Goal: Information Seeking & Learning: Learn about a topic

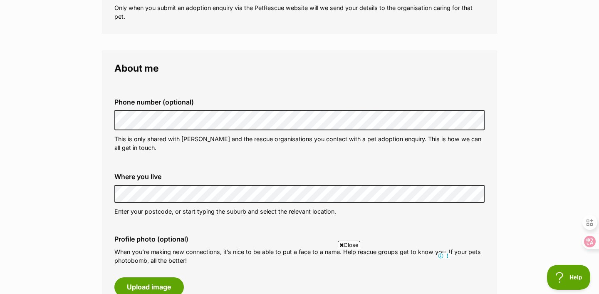
click at [310, 164] on fieldset "Phone number (optional) This is only shared with PetRescue and the rescue organ…" at bounding box center [299, 125] width 370 height 82
click at [222, 206] on div "Where you live Address line 1 (optional) Address line 2 (optional) Suburb (opti…" at bounding box center [300, 194] width 384 height 56
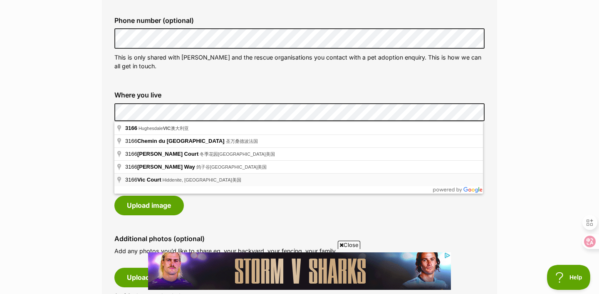
scroll to position [278, 0]
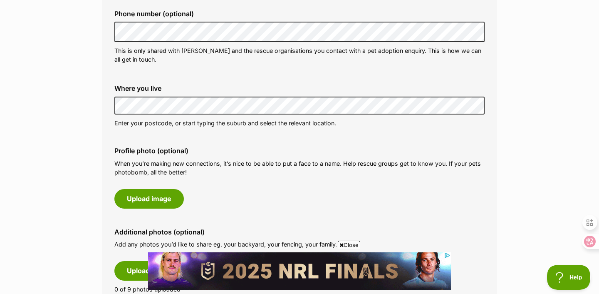
click at [212, 207] on div "Profile photo (optional) When you’re making new connections, it’s nice to be ab…" at bounding box center [300, 177] width 384 height 75
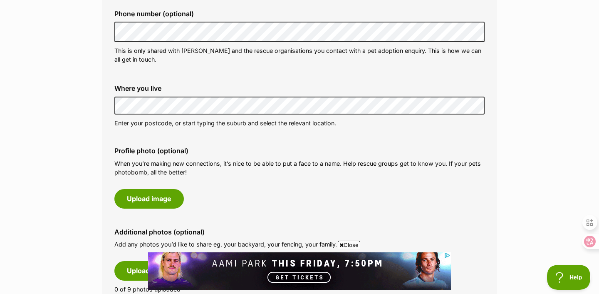
click at [214, 199] on div "Profile photo (optional) When you’re making new connections, it’s nice to be ab…" at bounding box center [300, 177] width 384 height 75
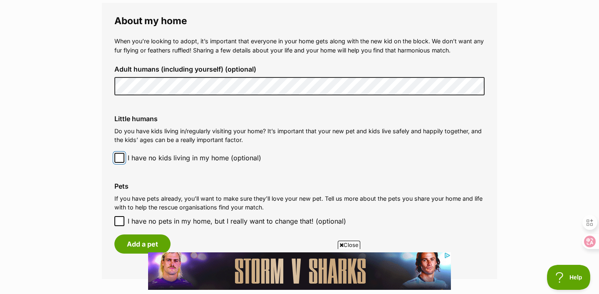
scroll to position [643, 0]
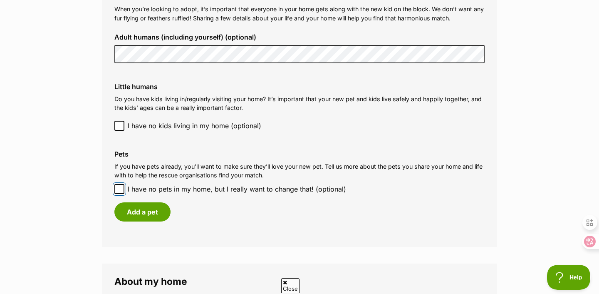
click at [116, 185] on input "I have no pets in my home, but I really want to change that! (optional)" at bounding box center [119, 189] width 10 height 10
checkbox input "true"
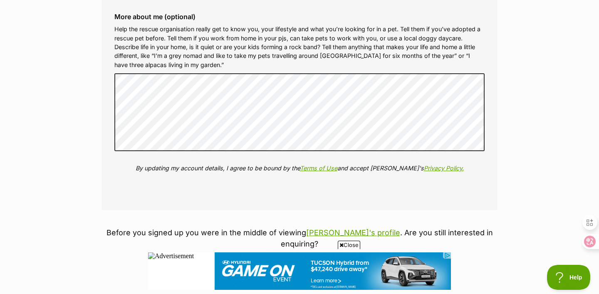
scroll to position [979, 0]
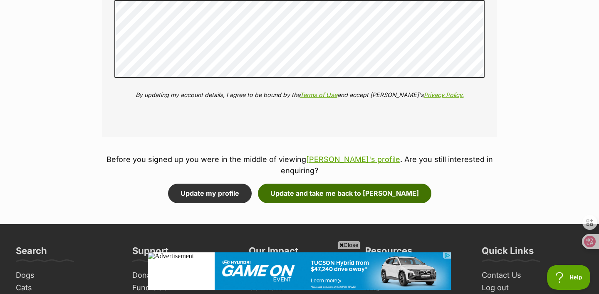
click at [325, 189] on button "Update and take me back to Ziggy" at bounding box center [345, 193] width 174 height 19
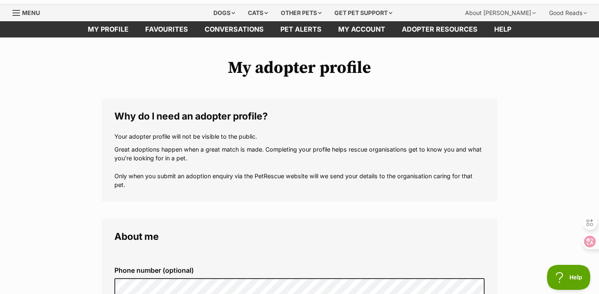
scroll to position [0, 0]
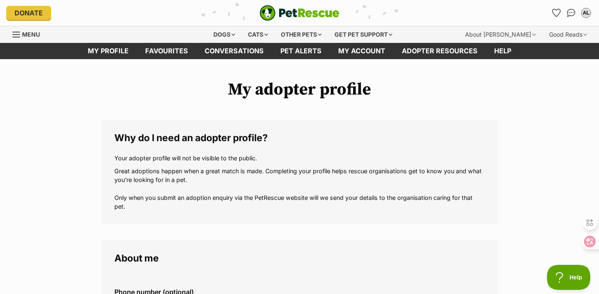
click at [268, 10] on img "PetRescue" at bounding box center [300, 13] width 80 height 16
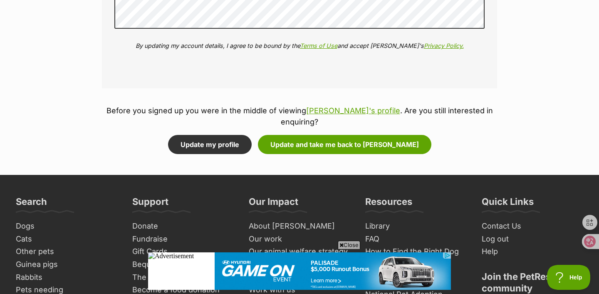
scroll to position [992, 0]
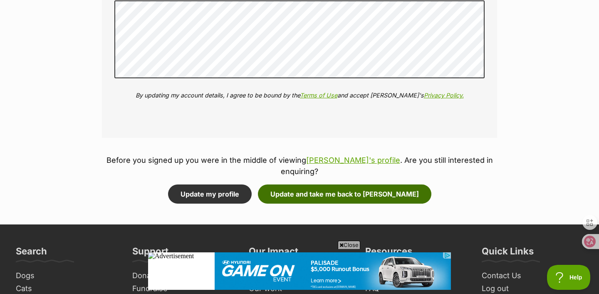
click at [330, 186] on button "Update and take me back to Ziggy" at bounding box center [345, 193] width 174 height 19
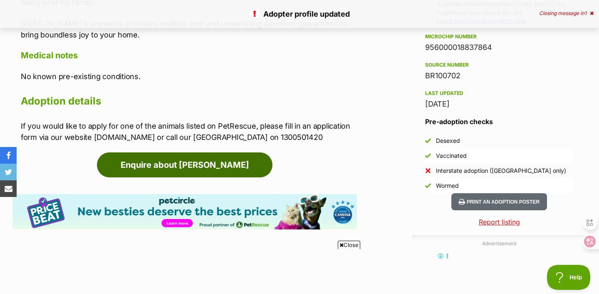
click at [233, 152] on link "Enquire about [PERSON_NAME]" at bounding box center [185, 164] width 176 height 25
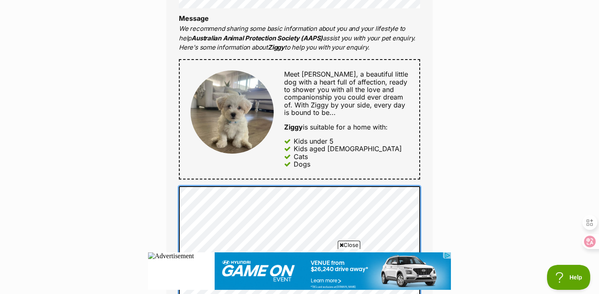
scroll to position [417, 0]
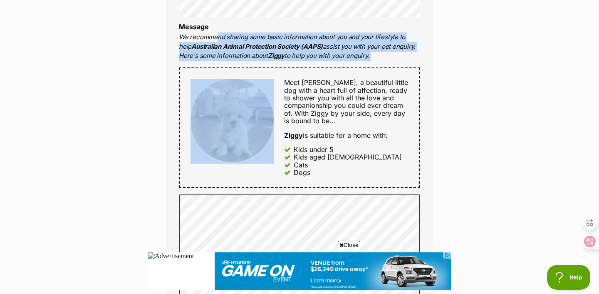
drag, startPoint x: 216, startPoint y: 33, endPoint x: 321, endPoint y: 71, distance: 111.7
click at [321, 71] on div "Full name Alex Li Email We require this to be able to send you communications r…" at bounding box center [299, 118] width 266 height 544
click at [334, 61] on div "Full name Alex Li Email We require this to be able to send you communications r…" at bounding box center [299, 118] width 266 height 544
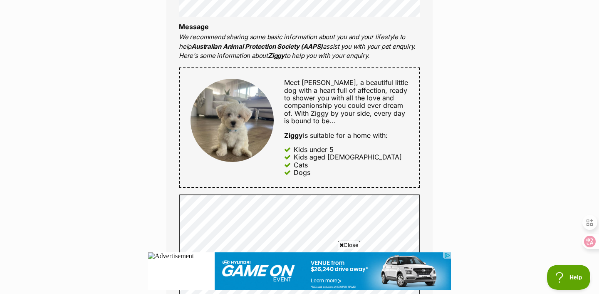
scroll to position [423, 0]
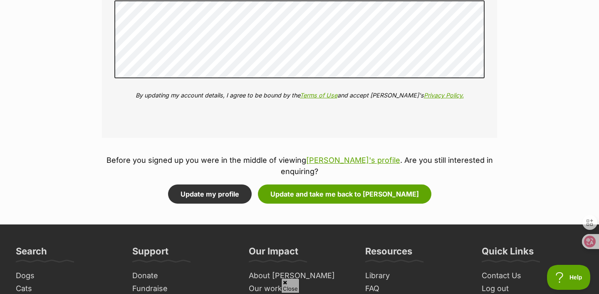
scroll to position [1057, 0]
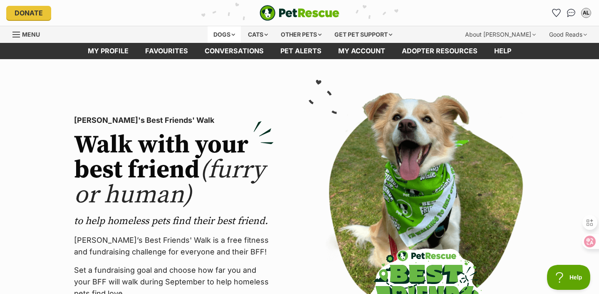
click at [214, 32] on div "Dogs" at bounding box center [224, 34] width 33 height 17
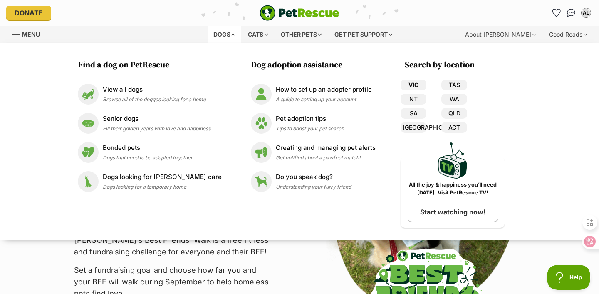
click at [409, 84] on link "VIC" at bounding box center [414, 85] width 26 height 11
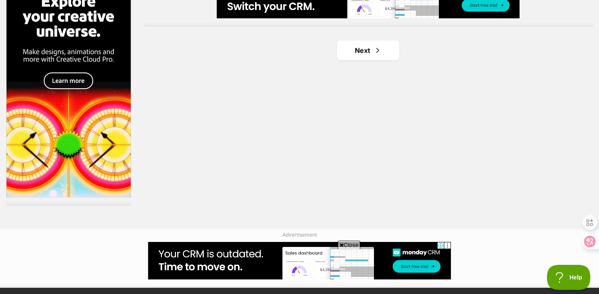
scroll to position [1514, 0]
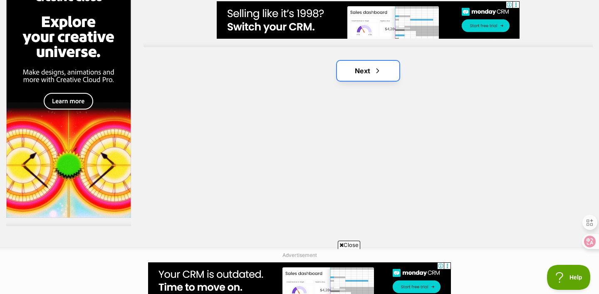
click at [361, 76] on link "Next" at bounding box center [368, 71] width 62 height 20
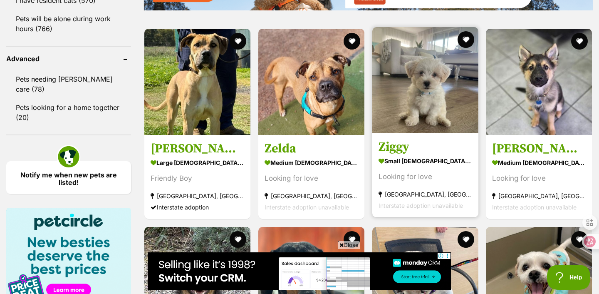
scroll to position [1055, 0]
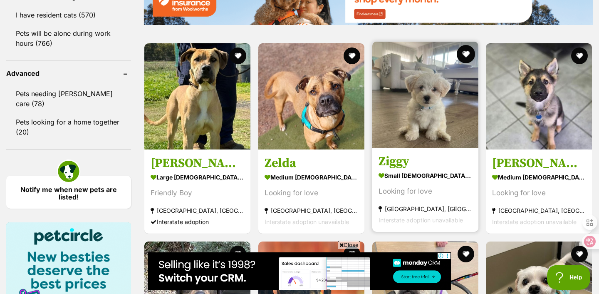
click at [463, 51] on button "favourite" at bounding box center [466, 54] width 18 height 18
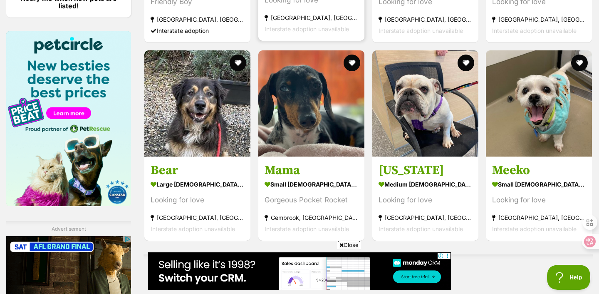
scroll to position [1249, 0]
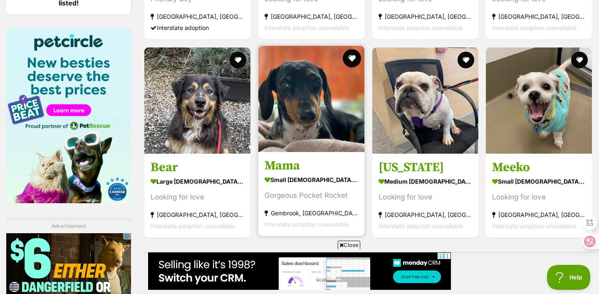
click at [354, 56] on button "favourite" at bounding box center [352, 58] width 18 height 18
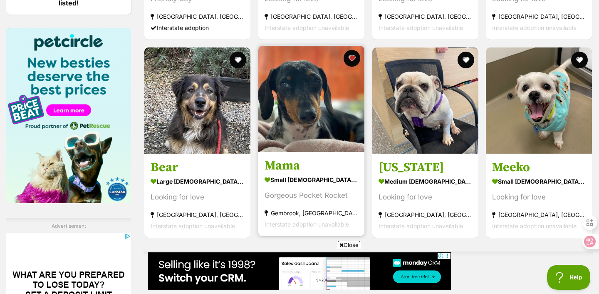
click at [318, 150] on link at bounding box center [311, 149] width 106 height 8
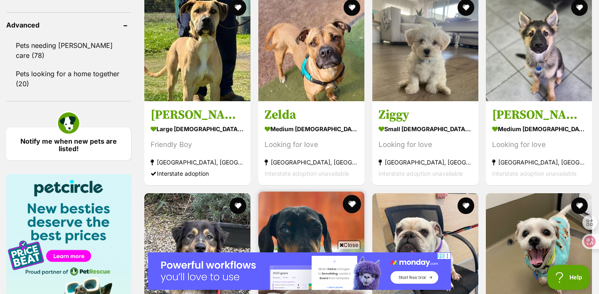
click at [351, 195] on button "favourite" at bounding box center [352, 204] width 18 height 18
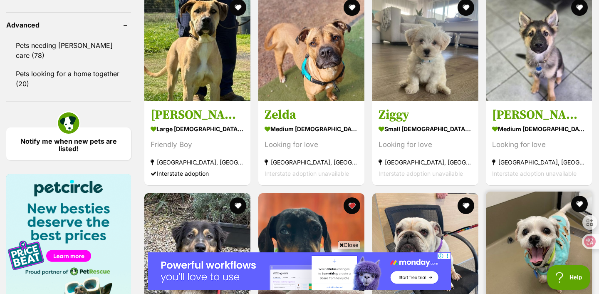
click at [524, 291] on link at bounding box center [539, 295] width 106 height 8
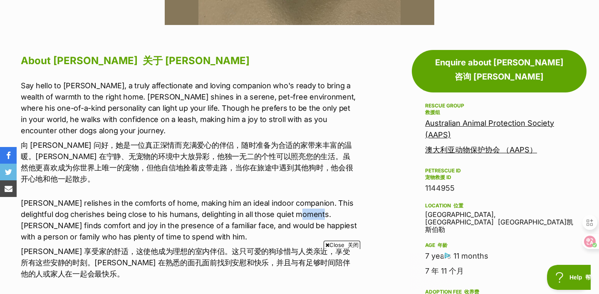
scroll to position [368, 0]
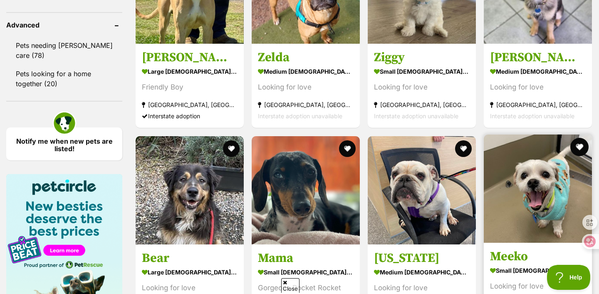
click at [577, 138] on button "favourite" at bounding box center [580, 147] width 18 height 18
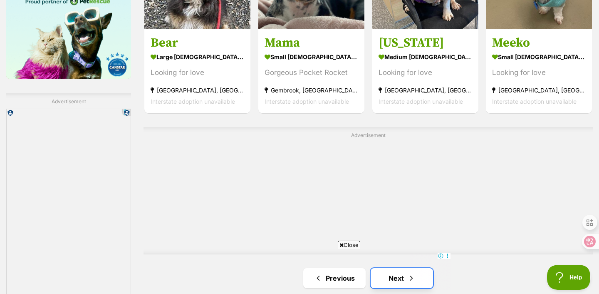
click at [393, 268] on link "Next" at bounding box center [402, 278] width 62 height 20
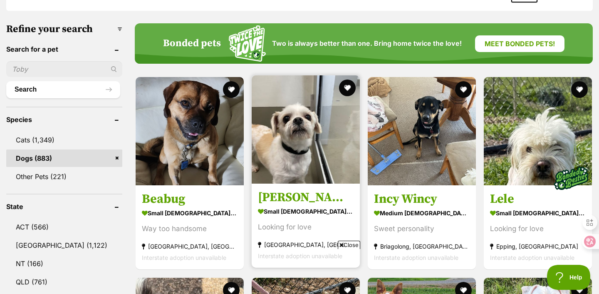
click at [332, 147] on img at bounding box center [306, 129] width 108 height 108
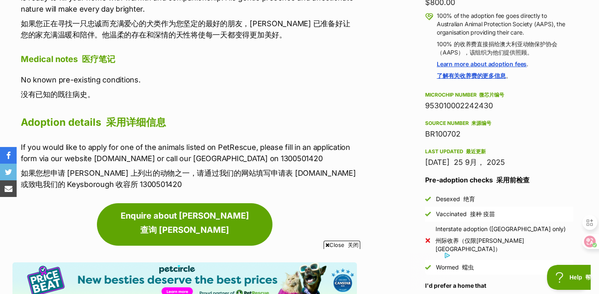
scroll to position [718, 0]
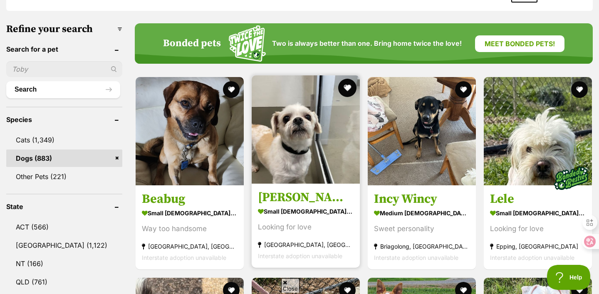
click at [351, 81] on button "favourite" at bounding box center [347, 88] width 18 height 18
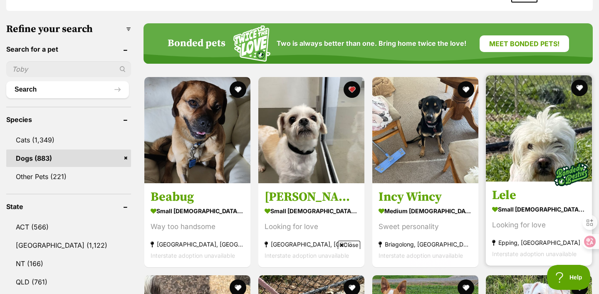
click at [516, 150] on img at bounding box center [539, 128] width 106 height 106
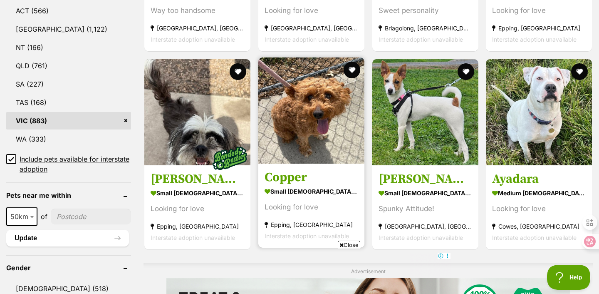
scroll to position [465, 0]
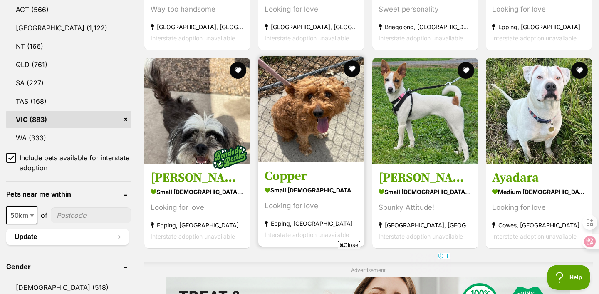
click at [323, 171] on h3 "Copper" at bounding box center [312, 177] width 94 height 16
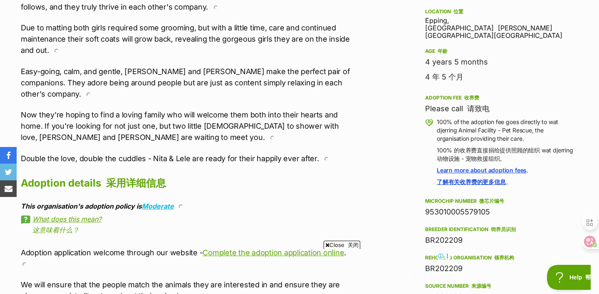
scroll to position [552, 0]
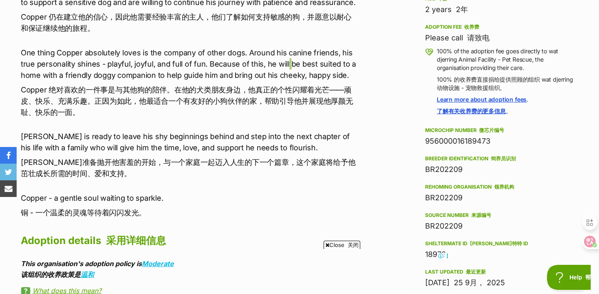
scroll to position [647, 0]
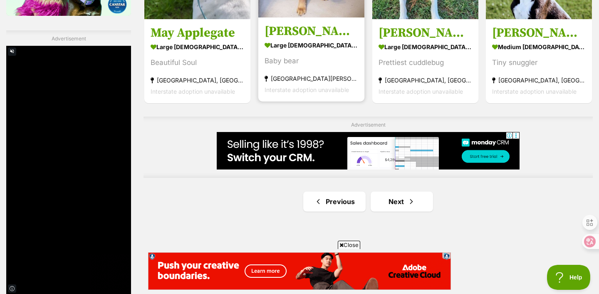
scroll to position [1471, 0]
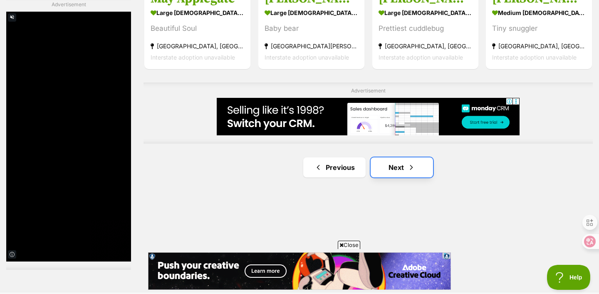
click at [395, 161] on link "Next" at bounding box center [402, 167] width 62 height 20
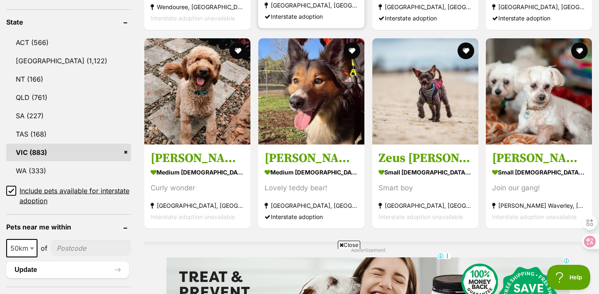
scroll to position [432, 0]
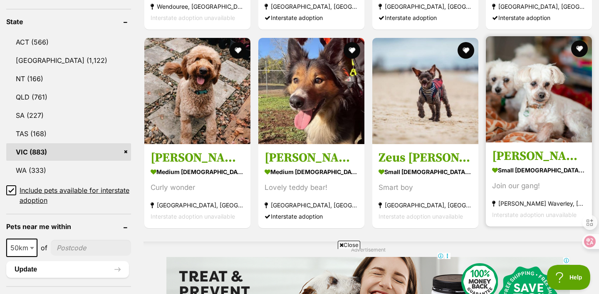
click at [540, 154] on h3 "Wally and Ollie Peggotty" at bounding box center [539, 156] width 94 height 16
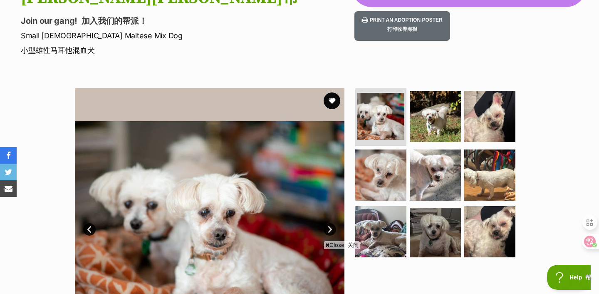
scroll to position [135, 0]
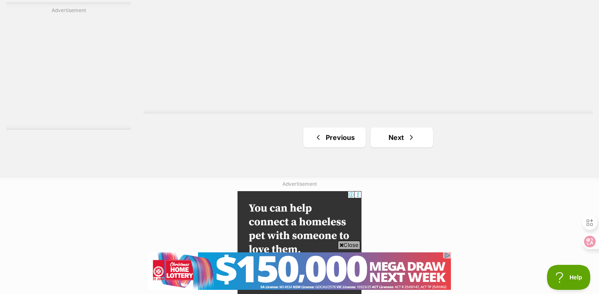
scroll to position [1525, 0]
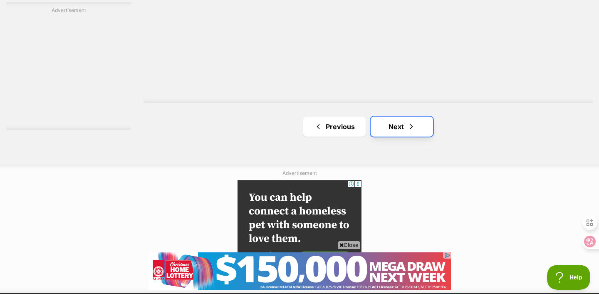
click at [405, 125] on link "Next" at bounding box center [402, 127] width 62 height 20
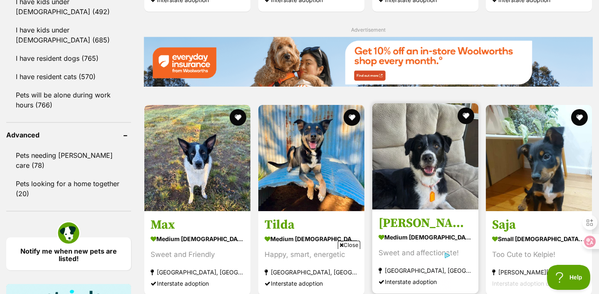
scroll to position [1043, 0]
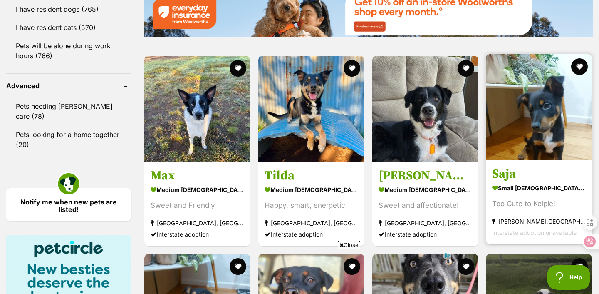
click at [567, 135] on img at bounding box center [539, 107] width 106 height 106
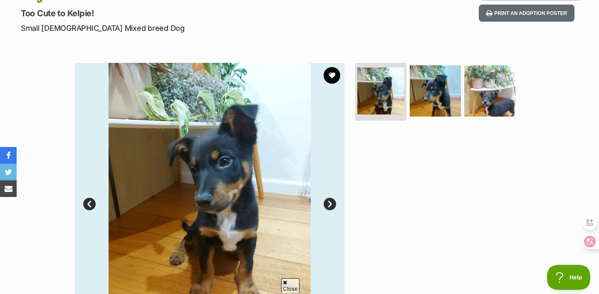
scroll to position [154, 0]
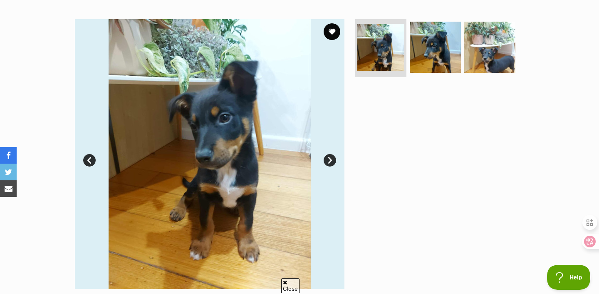
click at [332, 161] on link "Next" at bounding box center [330, 160] width 12 height 12
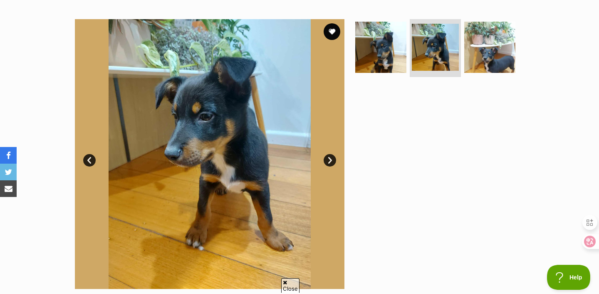
click at [332, 161] on link "Next" at bounding box center [330, 160] width 12 height 12
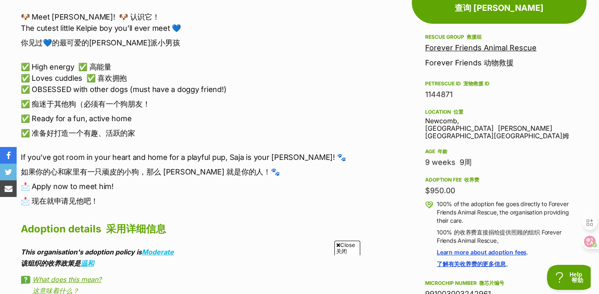
scroll to position [488, 0]
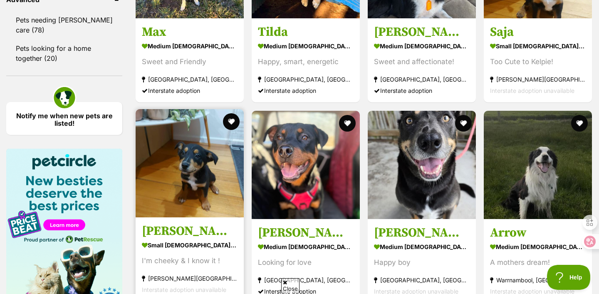
click at [211, 224] on link "Bobby small male Dog I'm cheeky & I know it ! Newcomb, VIC Interstate adoption …" at bounding box center [190, 259] width 108 height 84
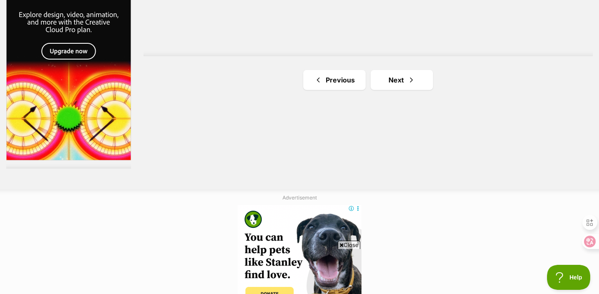
scroll to position [1603, 0]
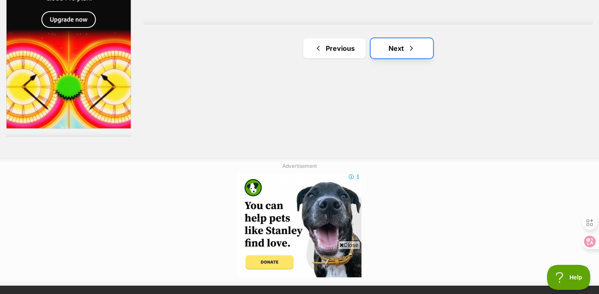
click at [421, 48] on link "Next" at bounding box center [402, 48] width 62 height 20
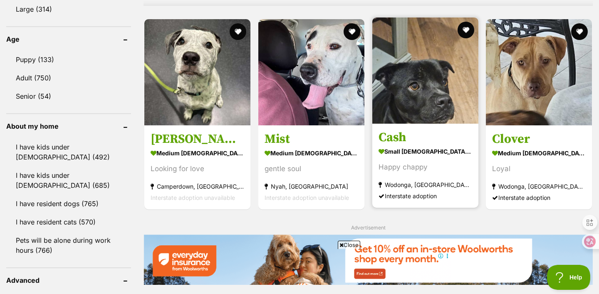
scroll to position [850, 0]
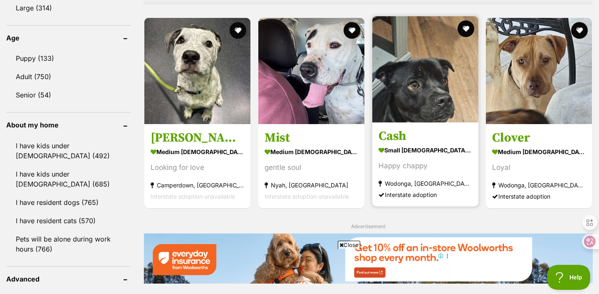
click at [403, 144] on strong "small [DEMOGRAPHIC_DATA] Dog" at bounding box center [426, 150] width 94 height 12
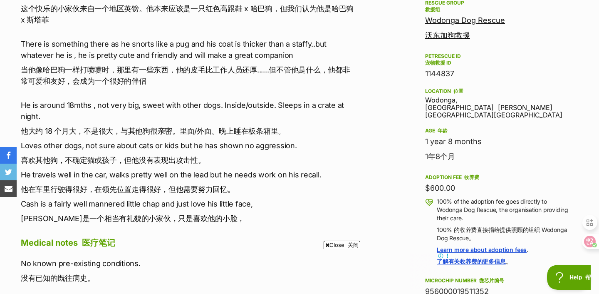
scroll to position [523, 0]
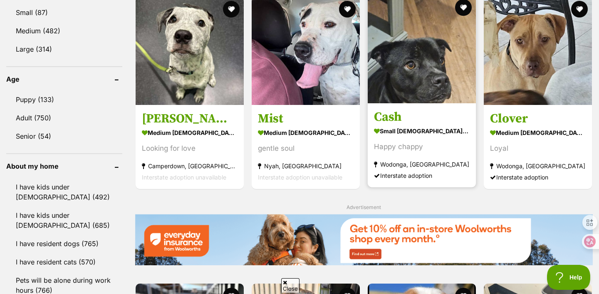
scroll to position [803, 0]
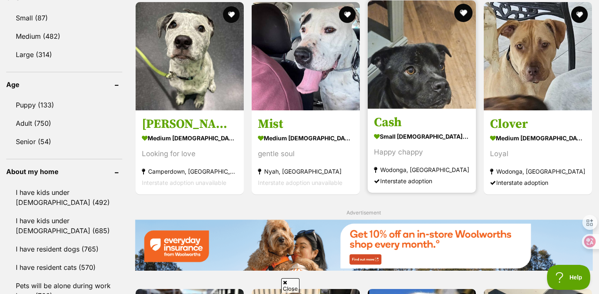
click at [463, 6] on button "favourite" at bounding box center [464, 13] width 18 height 18
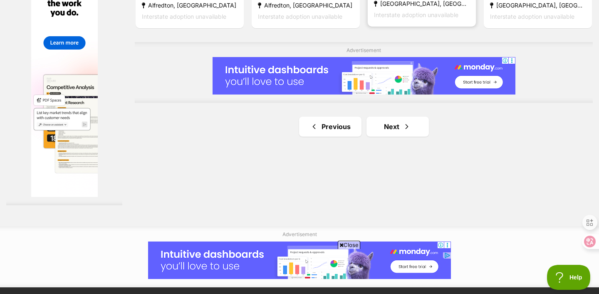
scroll to position [1538, 0]
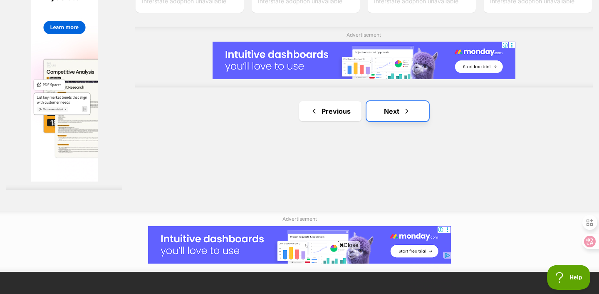
click at [405, 115] on span "Next page" at bounding box center [407, 111] width 8 height 10
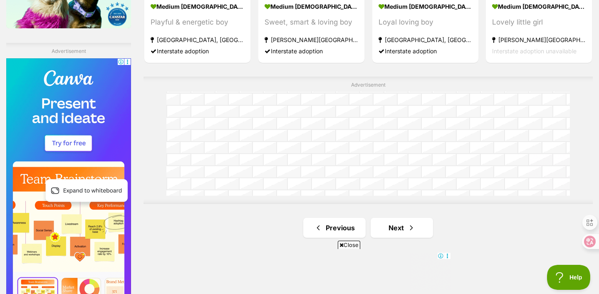
scroll to position [1513, 0]
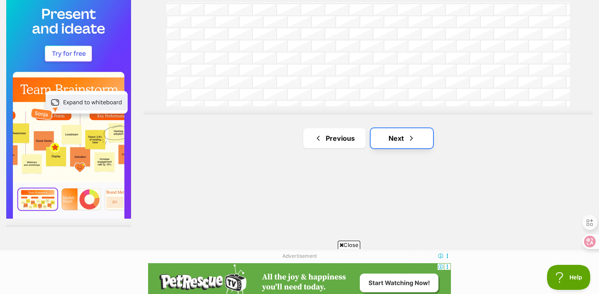
click at [392, 135] on link "Next" at bounding box center [402, 138] width 62 height 20
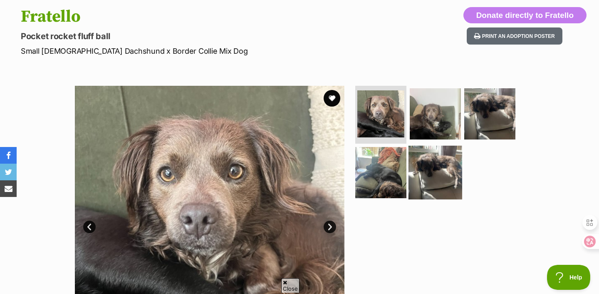
click at [410, 164] on img at bounding box center [436, 173] width 54 height 54
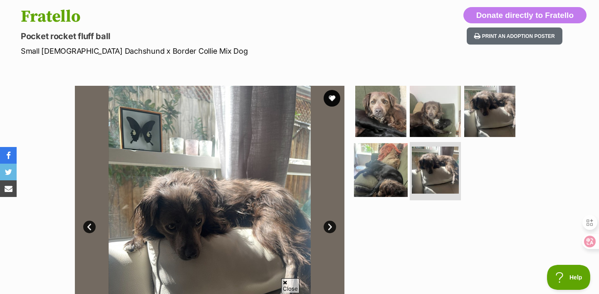
click at [392, 168] on img at bounding box center [381, 170] width 54 height 54
